Goal: Complete application form

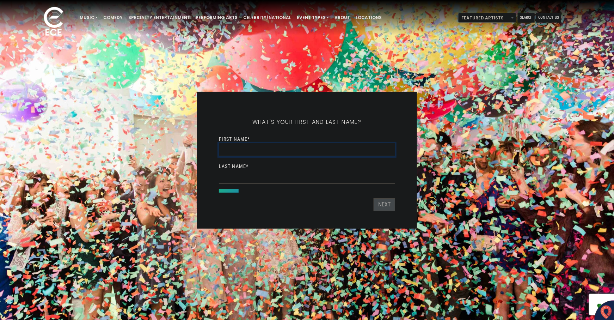
click at [263, 148] on input "First Name *" at bounding box center [307, 149] width 176 height 13
type input "******"
type input "*****"
click at [383, 205] on button "Next" at bounding box center [385, 204] width 22 height 13
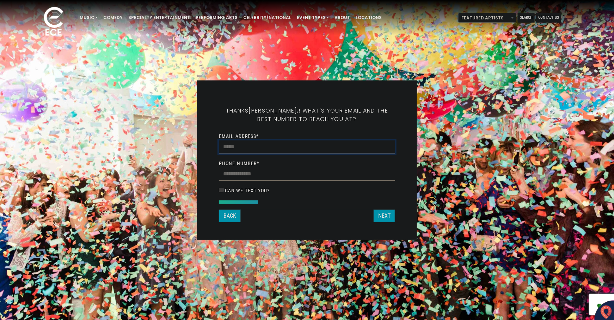
click at [255, 143] on input "Email Address *" at bounding box center [307, 146] width 176 height 13
type input "**********"
click at [381, 215] on button "Next" at bounding box center [385, 216] width 22 height 13
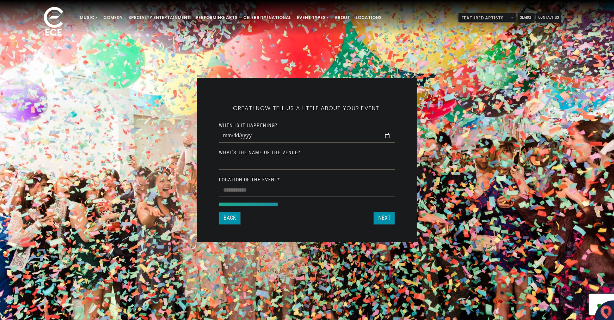
click at [404, 42] on div "What's your first and last name? Thanks [PERSON_NAME], ! What's your email and …" at bounding box center [307, 160] width 614 height 320
click at [231, 216] on button "Back" at bounding box center [230, 218] width 22 height 13
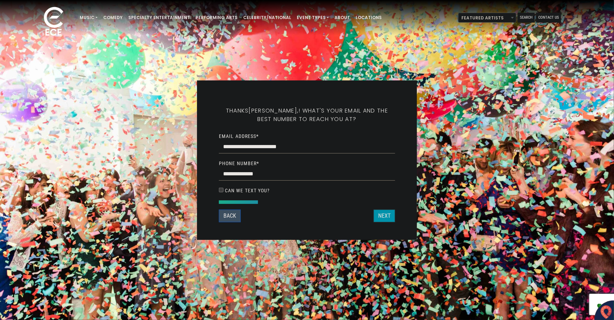
click at [231, 216] on button "Back" at bounding box center [230, 216] width 22 height 13
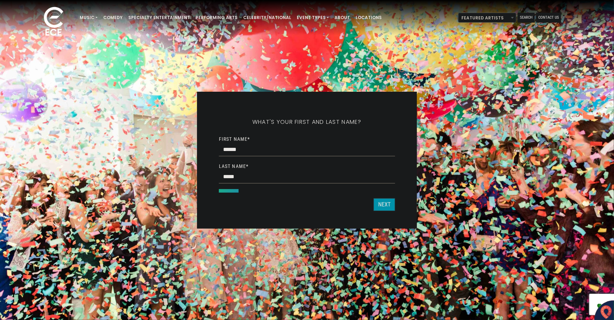
click at [231, 216] on div "What's your first and last name? Thanks [PERSON_NAME], ! What's your email and …" at bounding box center [307, 160] width 220 height 137
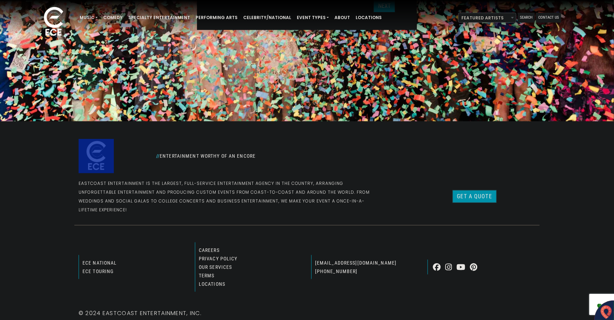
scroll to position [211, 0]
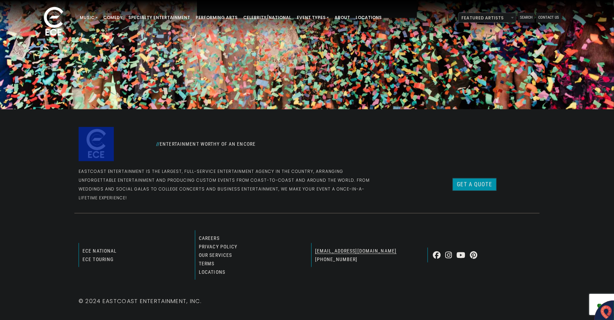
click at [340, 248] on link "[EMAIL_ADDRESS][DOMAIN_NAME]" at bounding box center [355, 251] width 81 height 6
click at [333, 248] on link "[EMAIL_ADDRESS][DOMAIN_NAME]" at bounding box center [355, 251] width 81 height 6
drag, startPoint x: 333, startPoint y: 241, endPoint x: 314, endPoint y: 238, distance: 19.3
click at [314, 243] on div "[EMAIL_ADDRESS][DOMAIN_NAME] [PHONE_NUMBER]" at bounding box center [365, 255] width 108 height 24
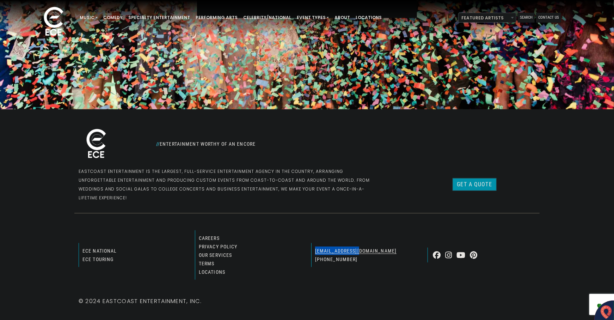
drag, startPoint x: 314, startPoint y: 238, endPoint x: 329, endPoint y: 243, distance: 15.8
copy link "[EMAIL_ADDRESS][DOMAIN_NAME]"
